Goal: Information Seeking & Learning: Find specific page/section

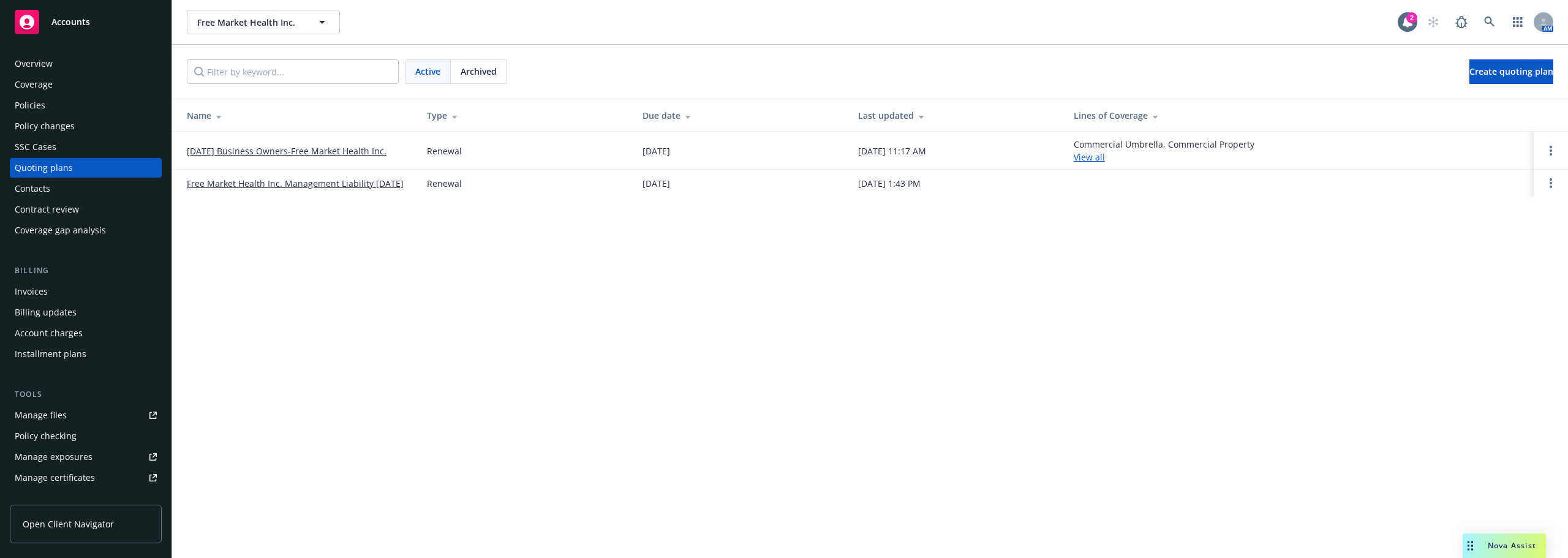
click at [48, 102] on div "Policies" at bounding box center [86, 105] width 142 height 20
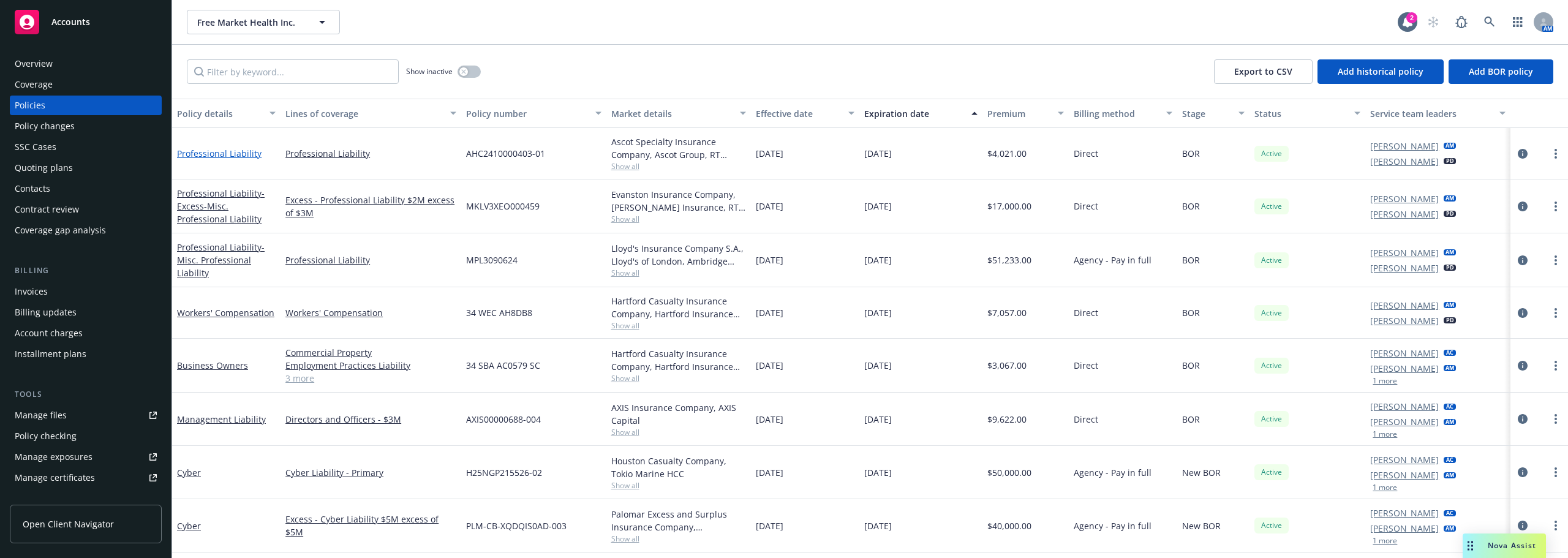
click at [214, 156] on link "Professional Liability" at bounding box center [219, 154] width 84 height 12
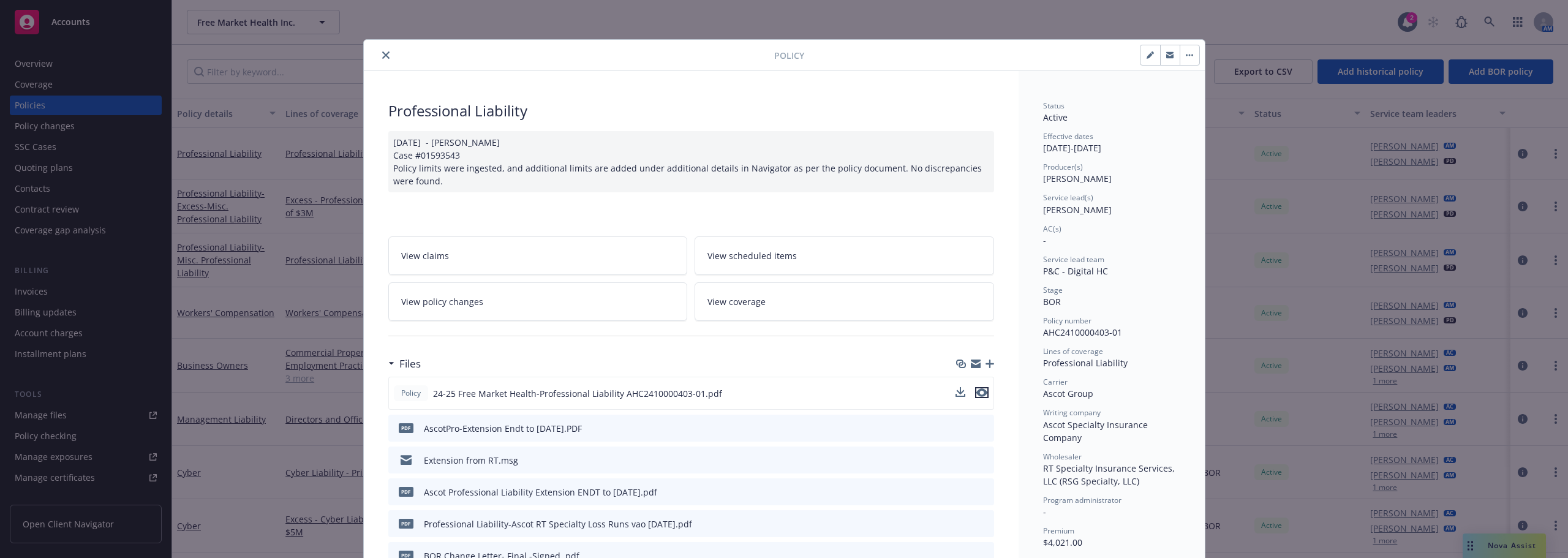
click at [979, 393] on icon "preview file" at bounding box center [981, 392] width 11 height 8
click at [382, 54] on icon "close" at bounding box center [385, 54] width 7 height 7
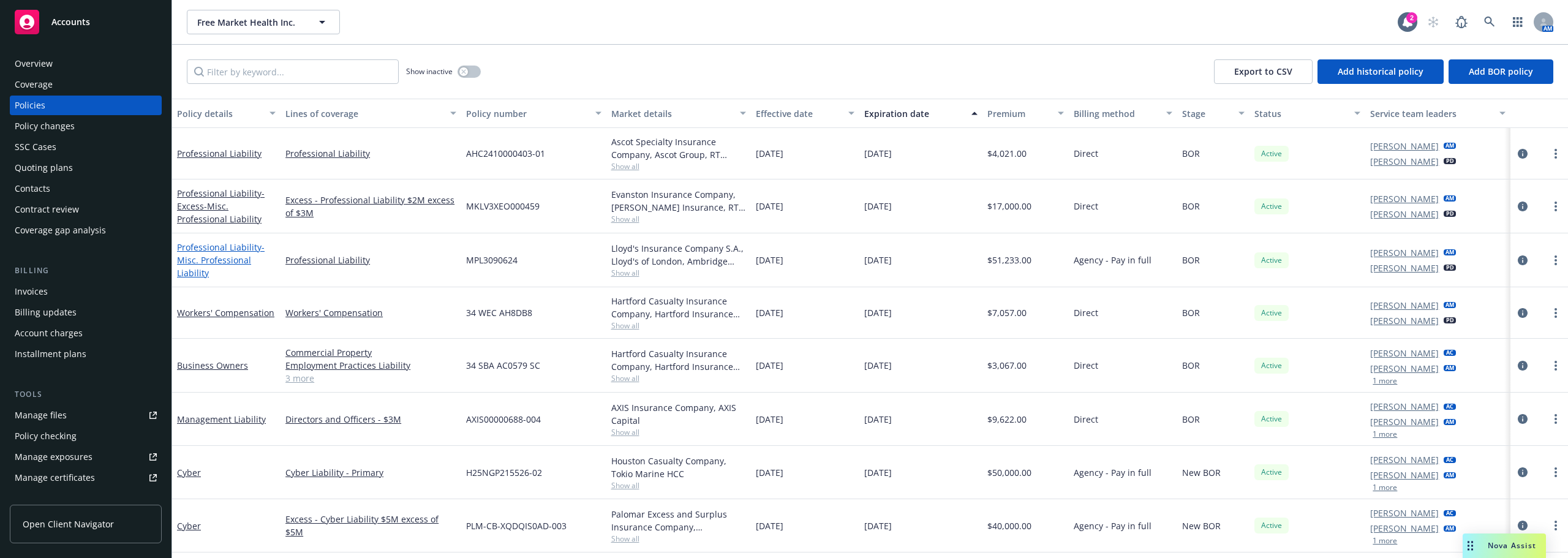
click at [232, 251] on link "Professional Liability - Misc. Professional Liability" at bounding box center [221, 260] width 88 height 37
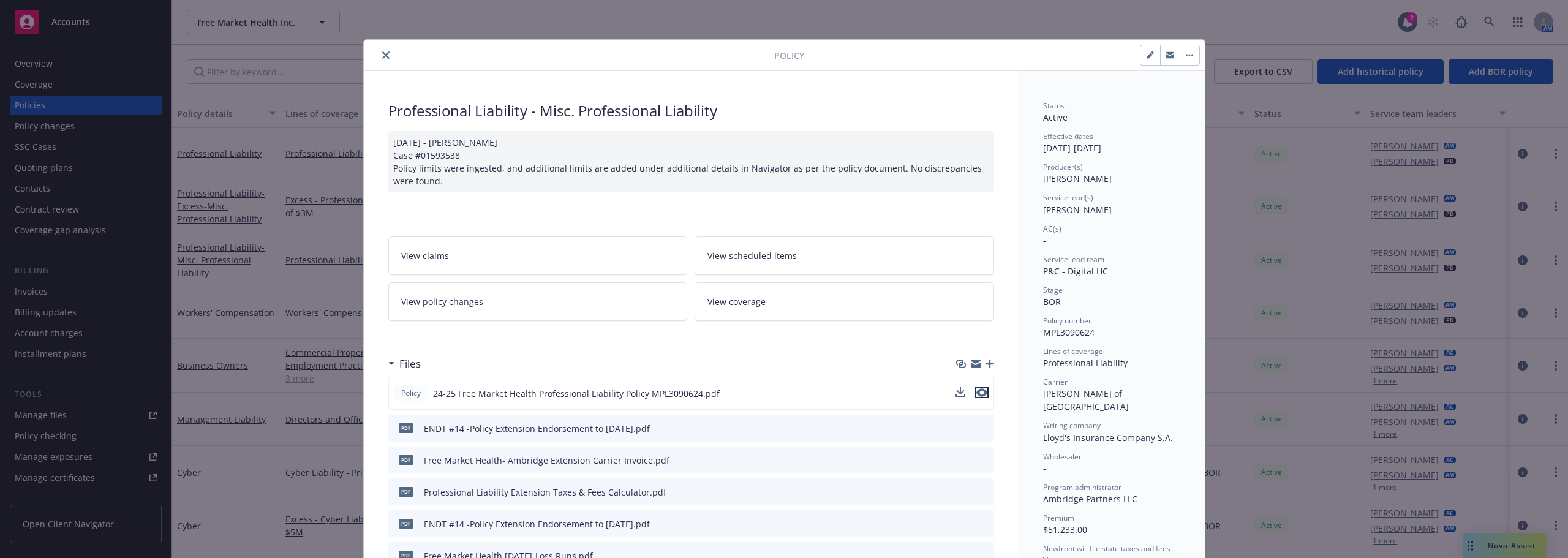
click at [976, 393] on icon "preview file" at bounding box center [981, 392] width 11 height 8
